Goal: Task Accomplishment & Management: Manage account settings

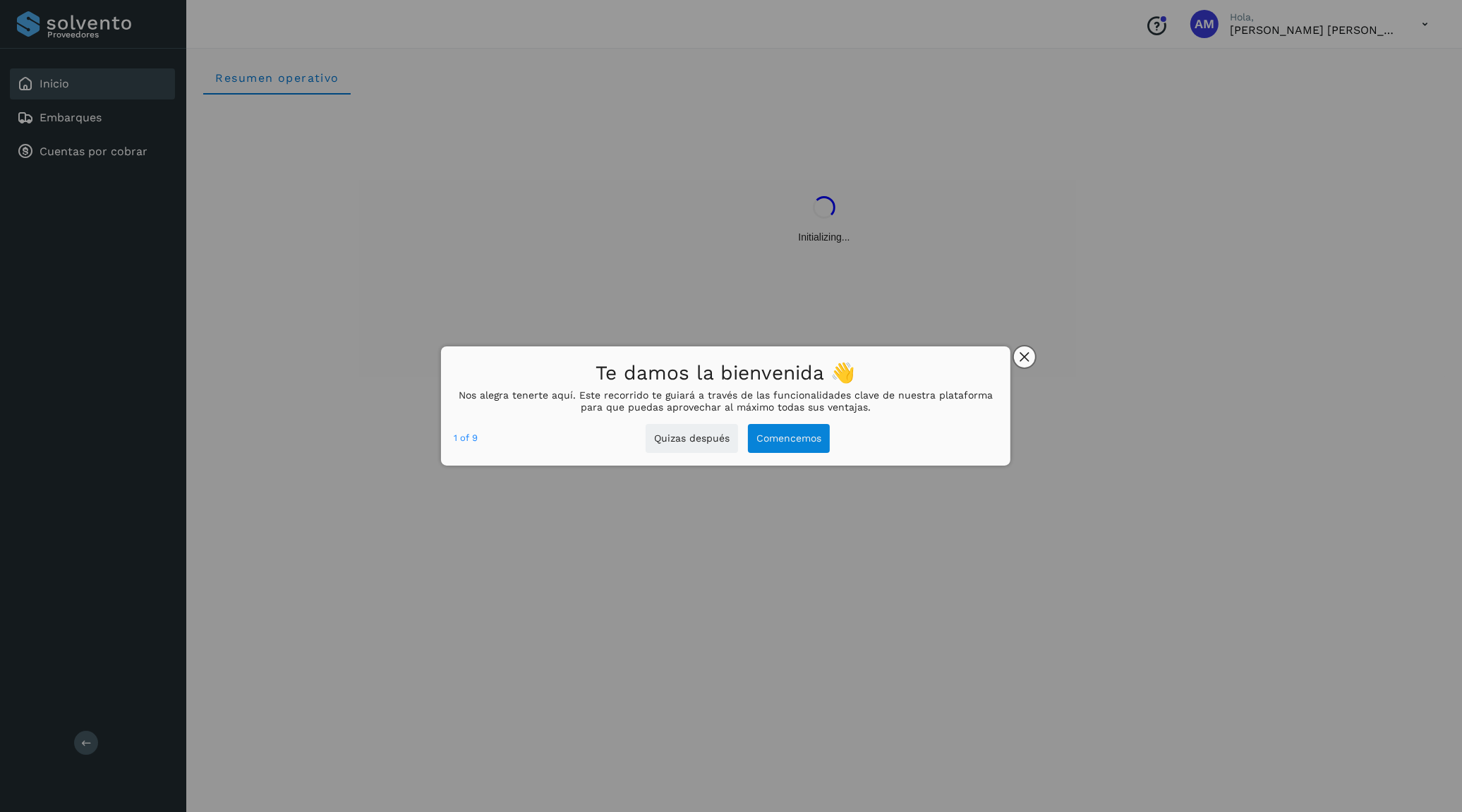
click at [1021, 352] on icon "close," at bounding box center [1025, 357] width 10 height 10
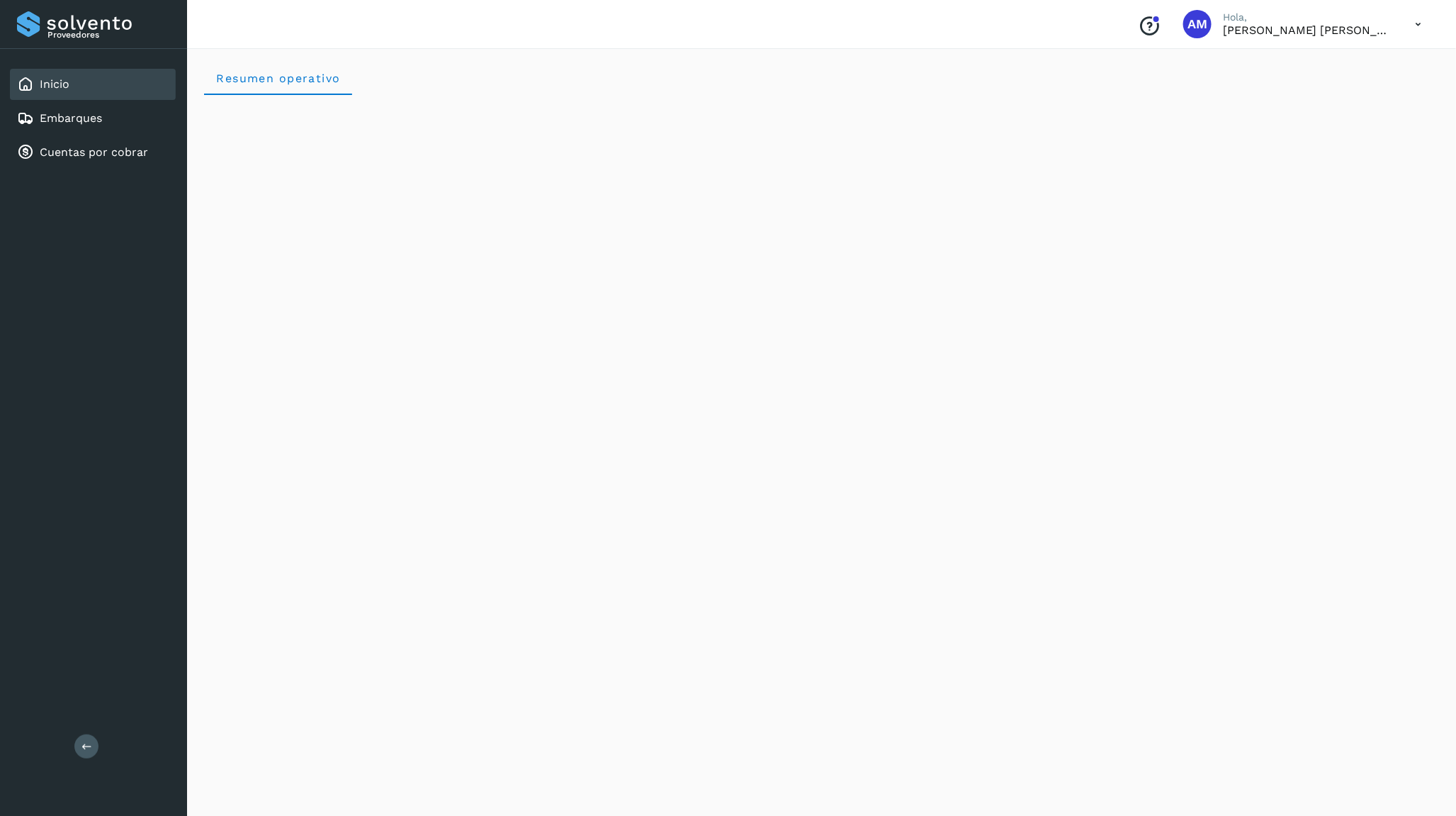
click at [1413, 24] on icon at bounding box center [1419, 25] width 29 height 29
click at [1359, 69] on div "Cerrar sesión" at bounding box center [1349, 63] width 168 height 27
